Goal: Information Seeking & Learning: Learn about a topic

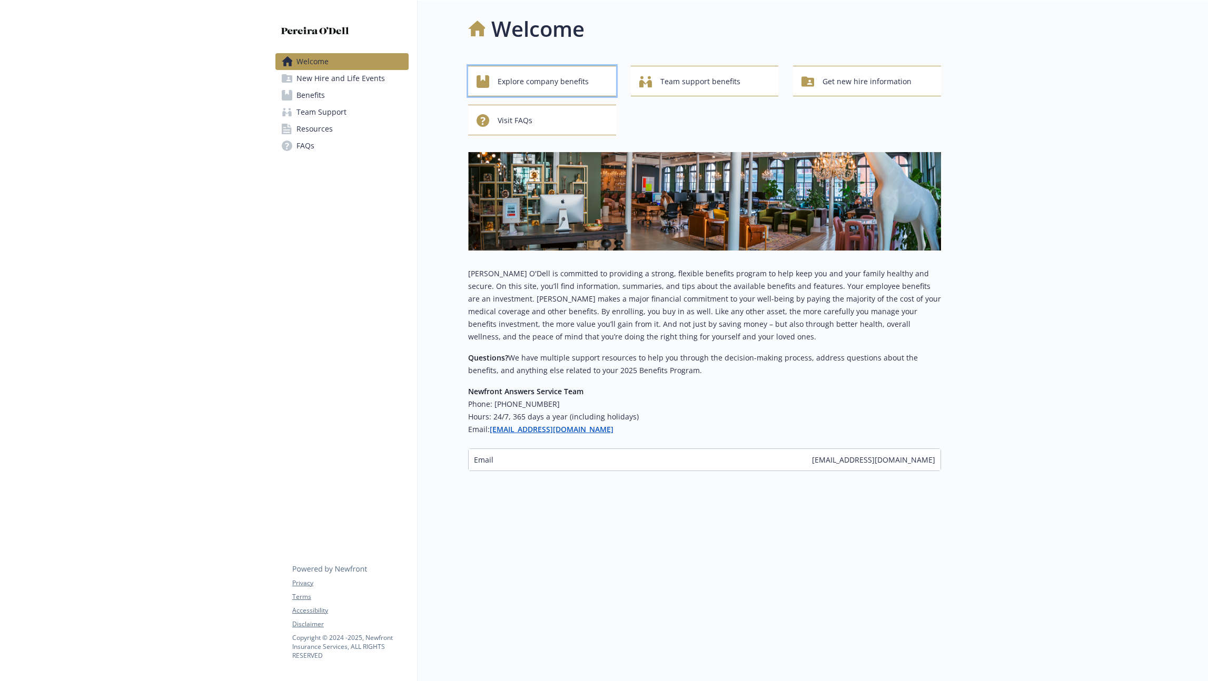
click at [573, 73] on span "Explore company benefits" at bounding box center [543, 82] width 91 height 20
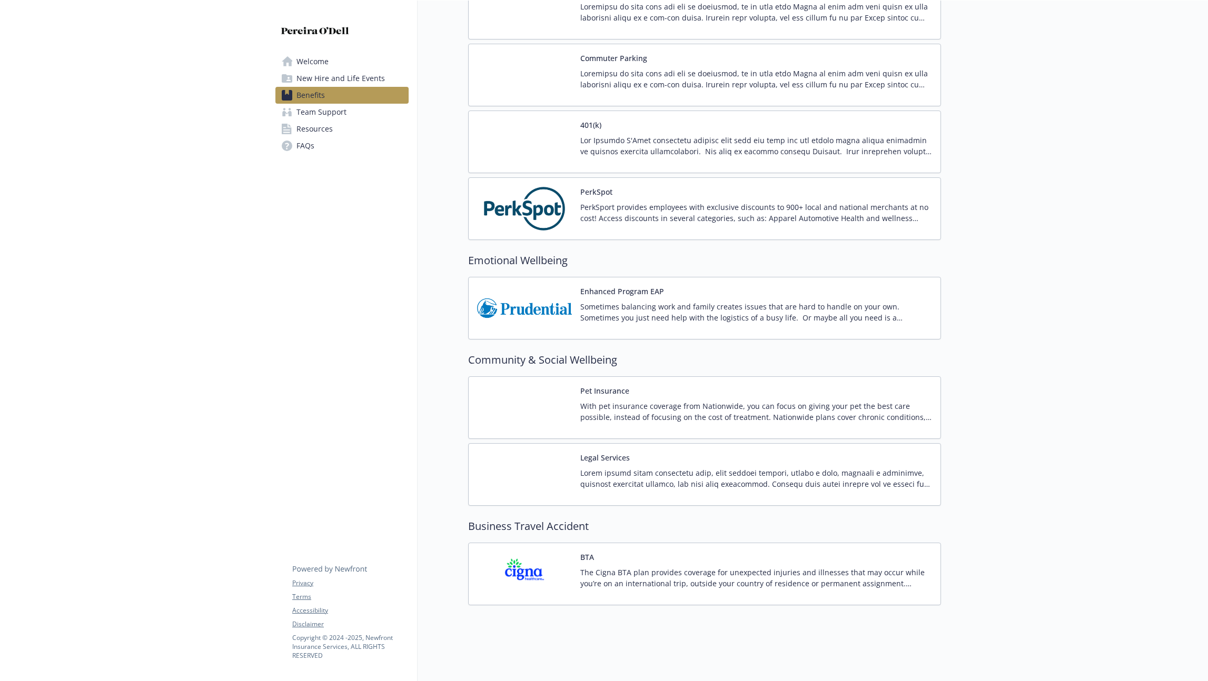
scroll to position [1414, 0]
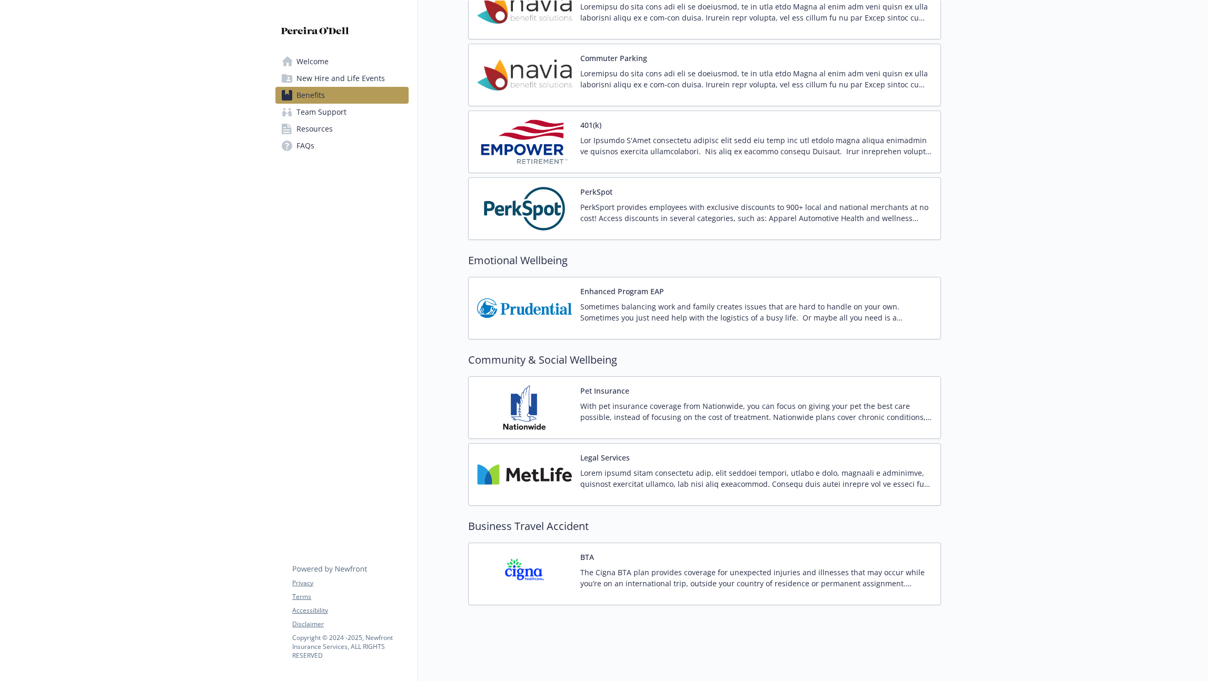
click at [666, 401] on p "With pet insurance coverage from Nationwide, you can focus on giving your pet t…" at bounding box center [756, 412] width 352 height 22
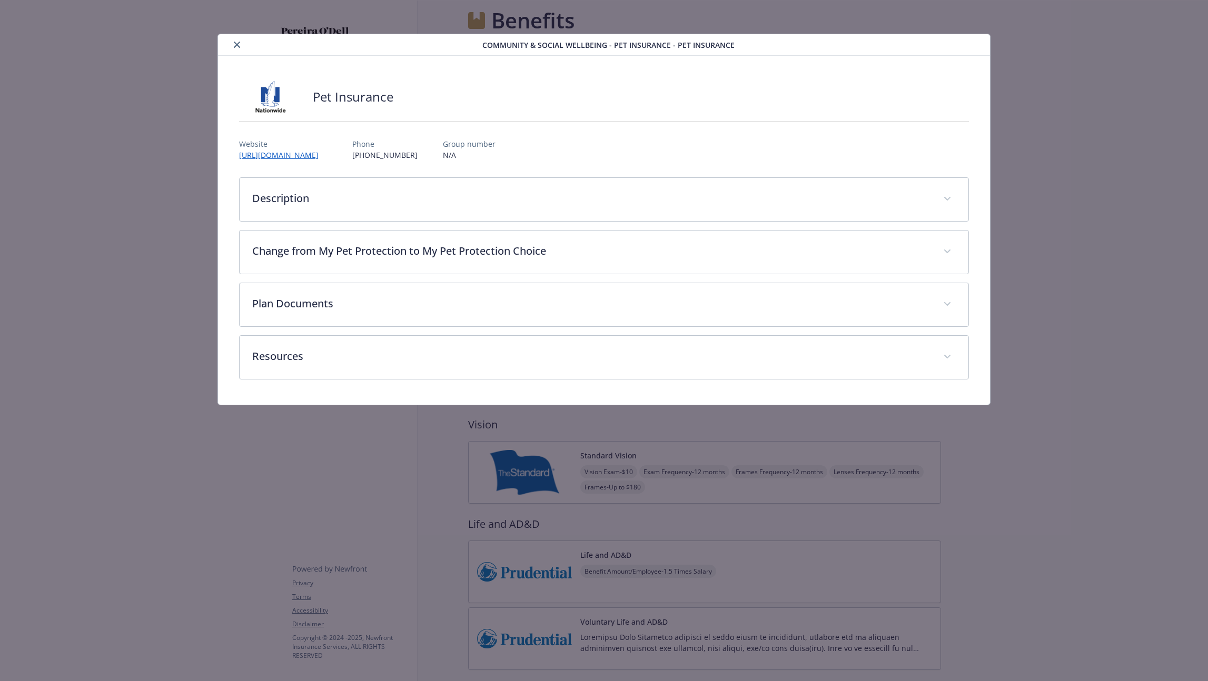
scroll to position [1414, 0]
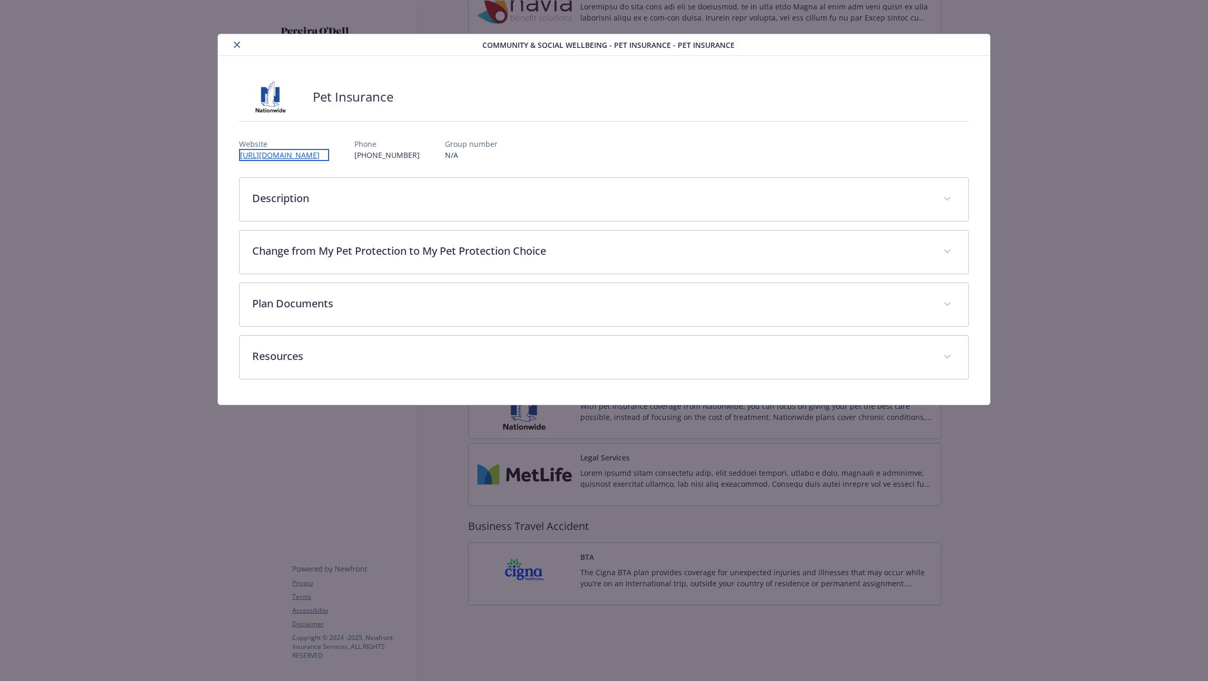
click at [329, 151] on link "[URL][DOMAIN_NAME]" at bounding box center [284, 155] width 90 height 12
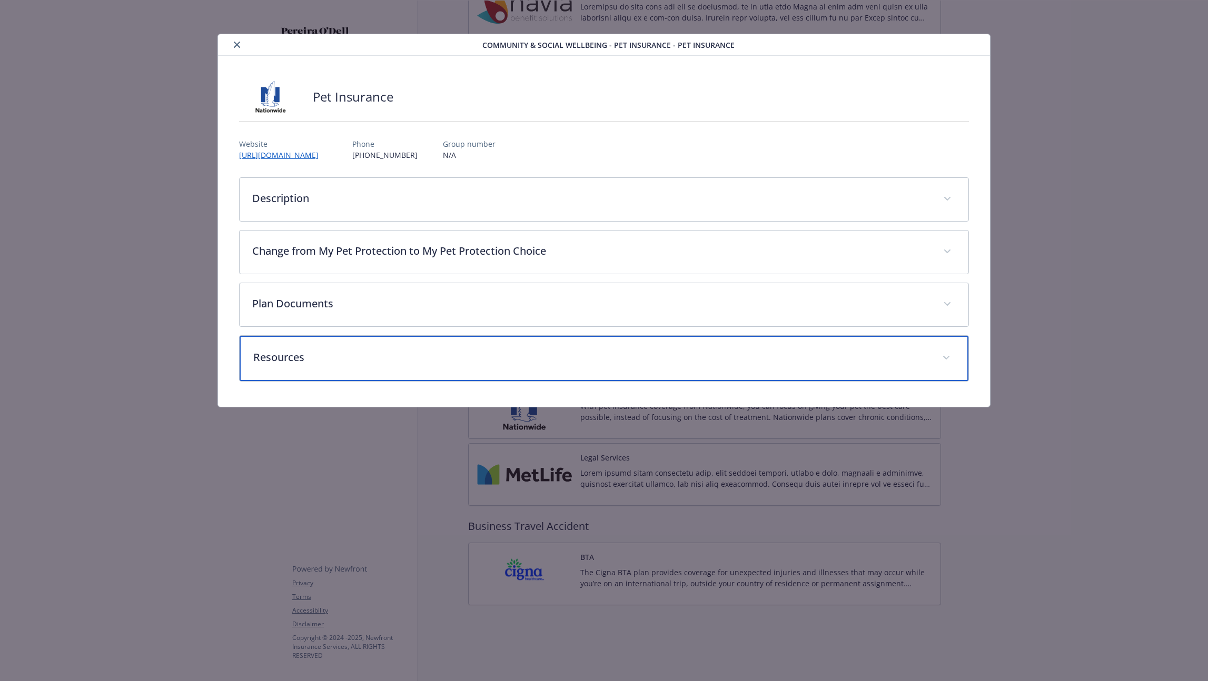
click at [305, 355] on p "Resources" at bounding box center [591, 358] width 676 height 16
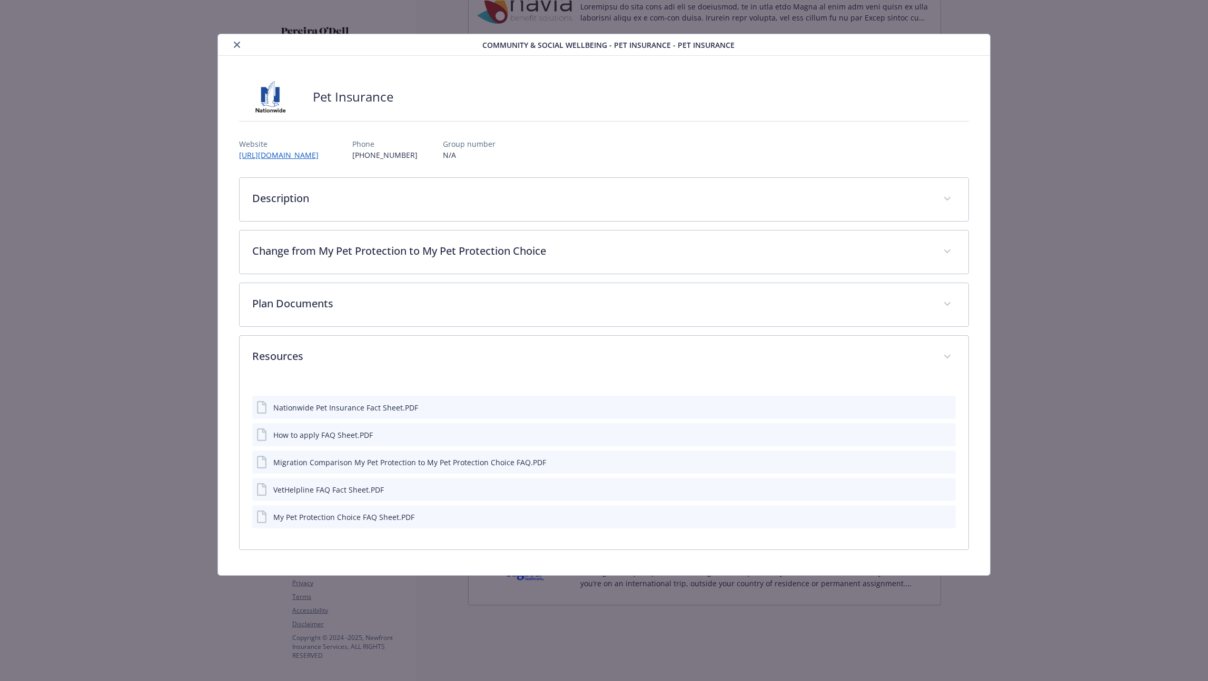
click at [486, 467] on div "Migration Comparison My Pet Protection to My Pet Protection Choice FAQ.PDF" at bounding box center [409, 462] width 273 height 11
